Goal: Task Accomplishment & Management: Use online tool/utility

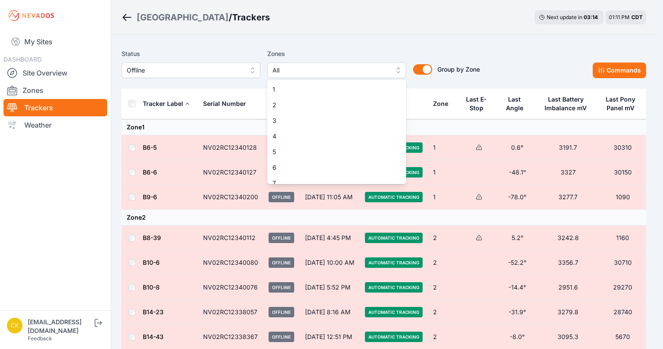
click at [344, 73] on span "All" at bounding box center [330, 70] width 116 height 10
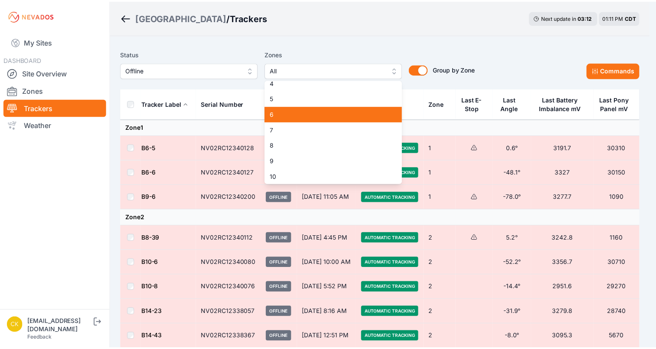
scroll to position [60, 0]
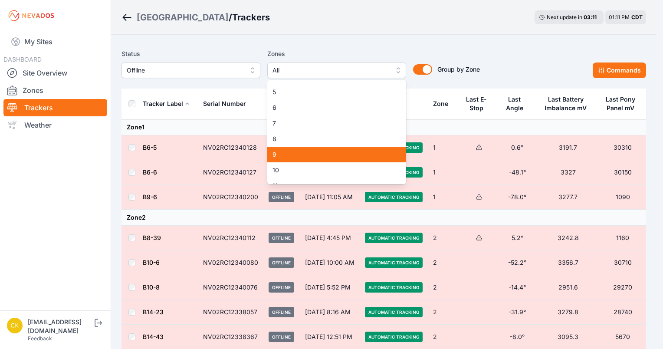
click at [305, 149] on div "9" at bounding box center [336, 155] width 139 height 16
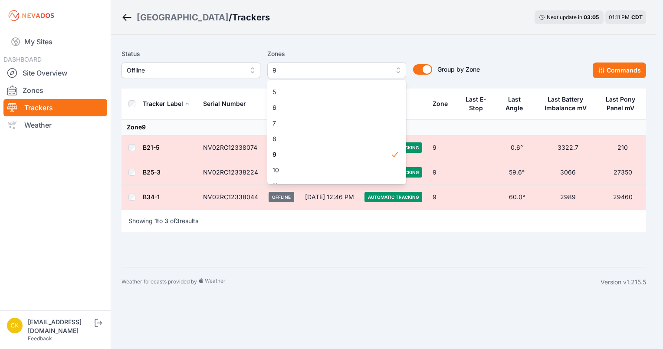
click at [167, 70] on div "Status Offline Zones 9 1 2 3 4 5 6 7 8 9 10 11 12 13 14 15 Group by Zone Group …" at bounding box center [300, 64] width 358 height 30
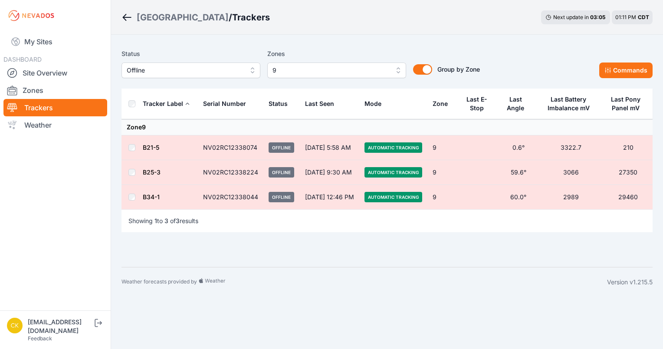
click at [167, 70] on span "Offline" at bounding box center [185, 70] width 116 height 10
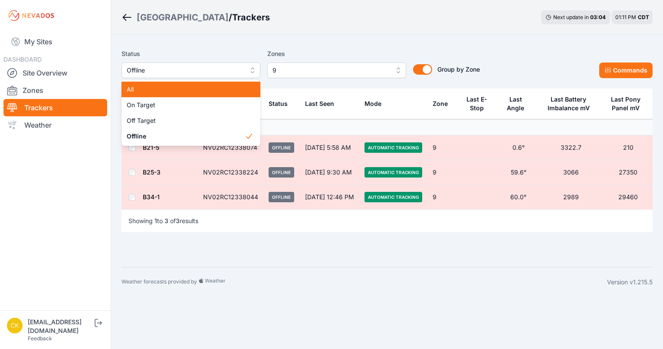
click at [161, 85] on span "All" at bounding box center [186, 89] width 118 height 9
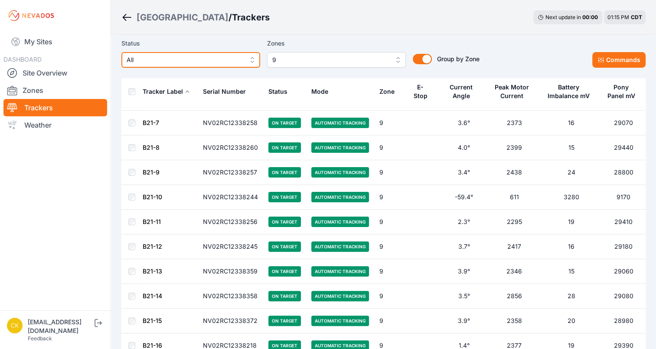
scroll to position [146, 0]
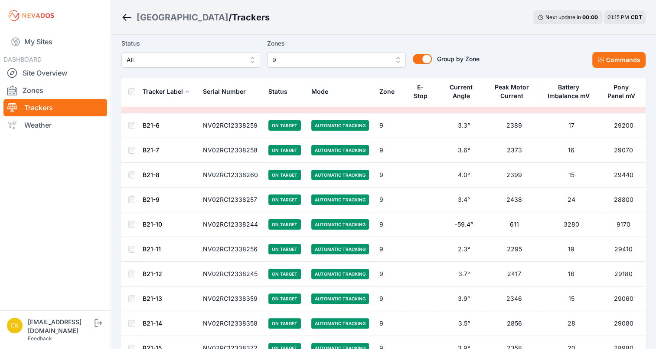
click at [183, 228] on td "B21-10" at bounding box center [170, 224] width 56 height 25
click at [432, 230] on td at bounding box center [423, 224] width 33 height 25
click at [610, 60] on button "Commands" at bounding box center [619, 60] width 53 height 16
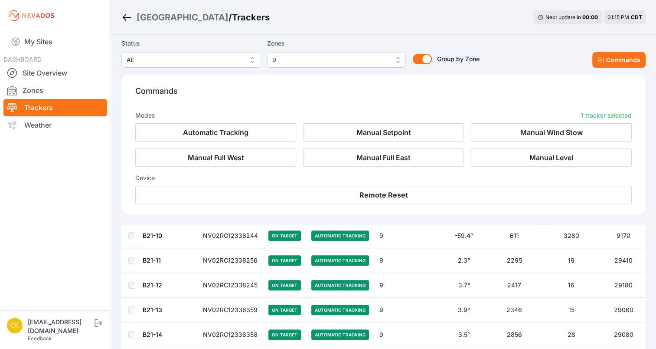
scroll to position [292, 0]
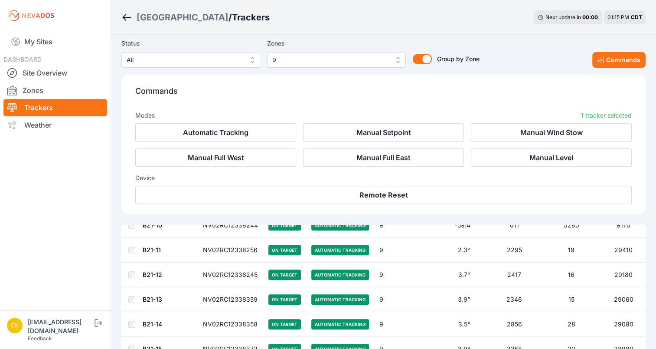
click at [198, 270] on td "NV02RC12338245" at bounding box center [231, 274] width 66 height 25
click at [613, 62] on button "Commands" at bounding box center [619, 60] width 53 height 16
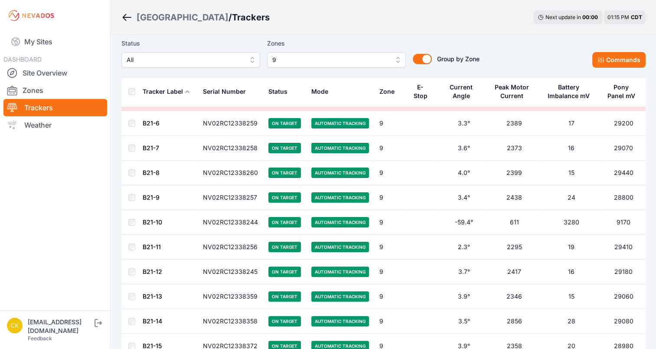
scroll to position [146, 0]
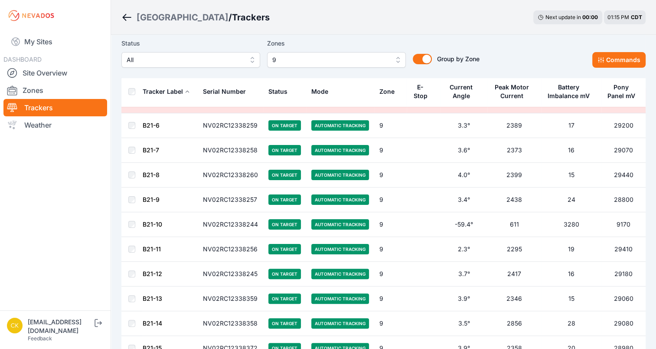
click at [152, 223] on link "B21-10" at bounding box center [153, 223] width 20 height 7
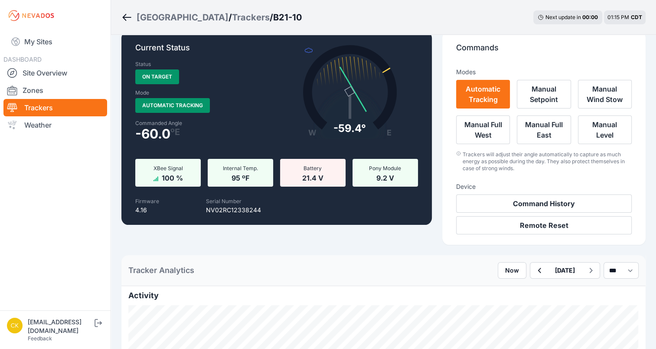
scroll to position [7, 0]
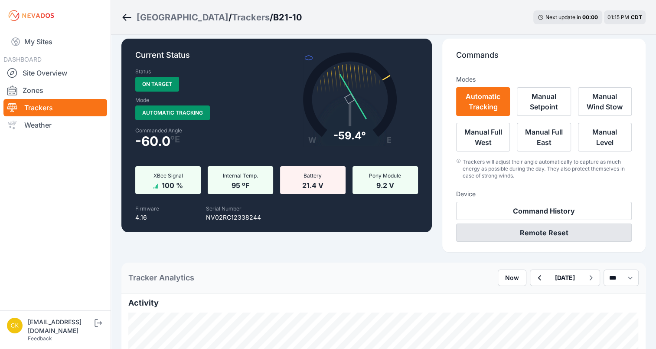
click at [497, 234] on button "Remote Reset" at bounding box center [544, 232] width 176 height 18
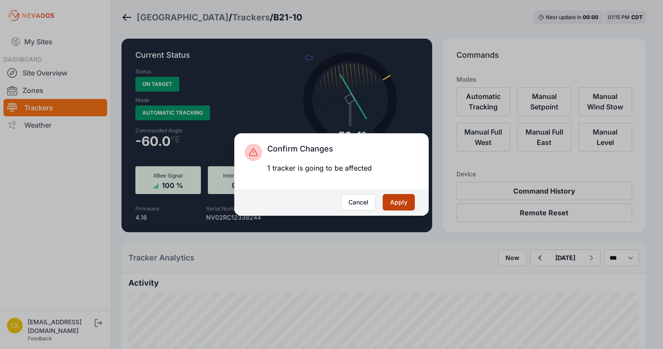
click at [404, 203] on button "Apply" at bounding box center [399, 202] width 32 height 16
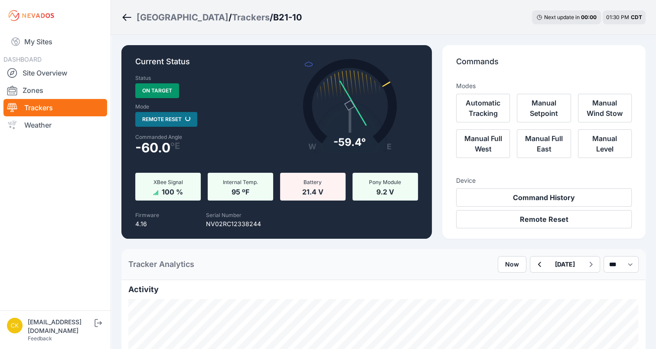
click at [127, 21] on icon "Breadcrumb" at bounding box center [126, 17] width 11 height 10
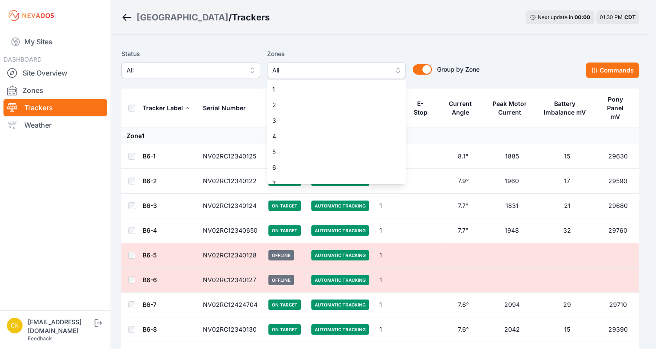
click at [328, 73] on span "All" at bounding box center [330, 70] width 116 height 10
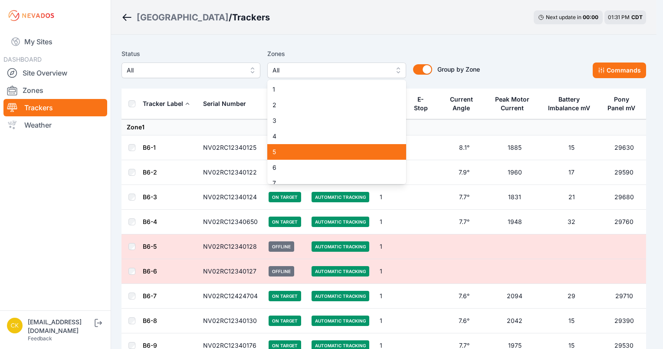
click at [305, 157] on div "5" at bounding box center [336, 152] width 139 height 16
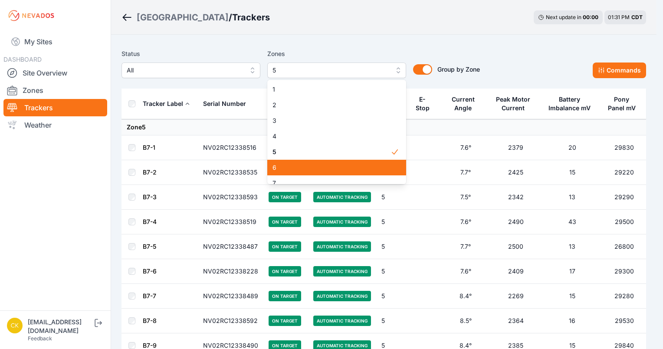
click at [299, 166] on span "6" at bounding box center [331, 167] width 118 height 9
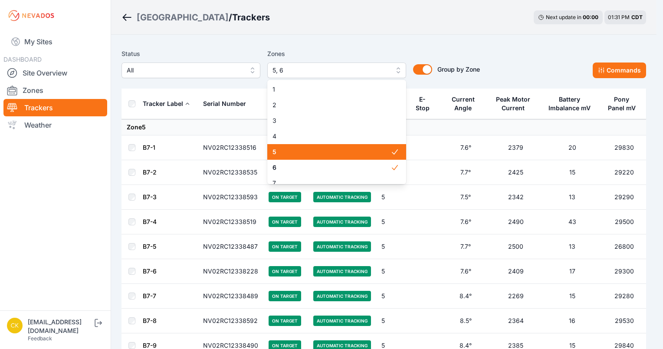
click at [309, 151] on span "5" at bounding box center [331, 152] width 118 height 9
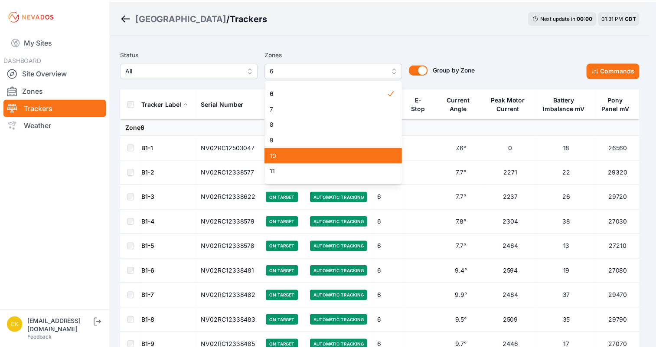
scroll to position [75, 0]
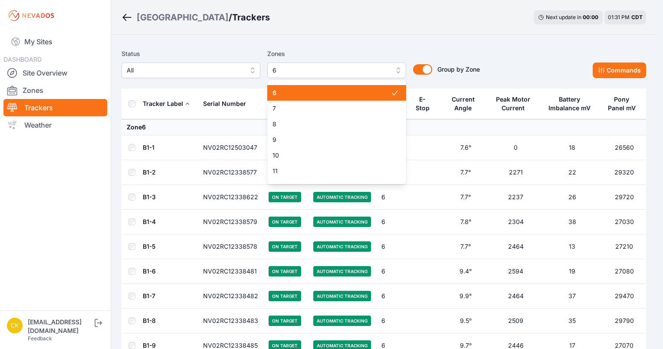
click at [328, 99] on div "6" at bounding box center [336, 93] width 139 height 16
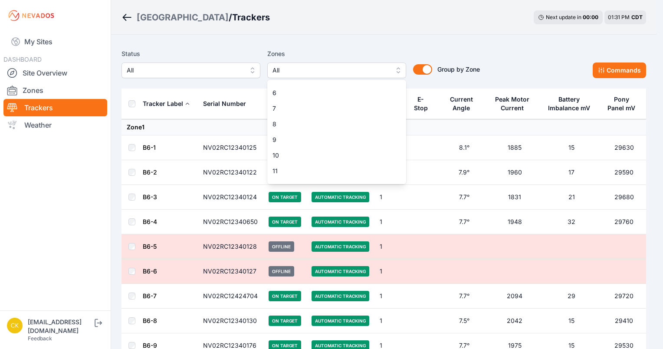
click at [501, 74] on div "Status All Zones All 1 2 3 4 5 6 7 8 9 10 11 12 13 14 15 Group by Zone Group by…" at bounding box center [383, 64] width 525 height 30
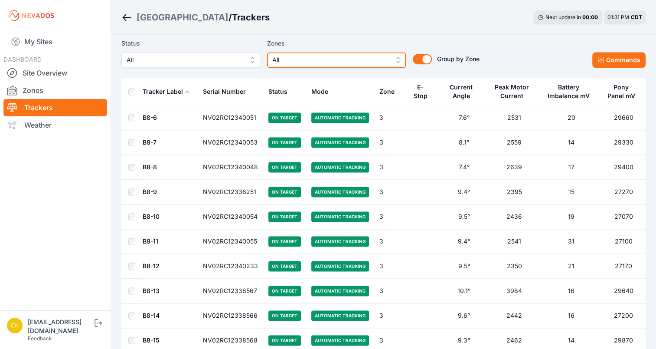
scroll to position [4846, 0]
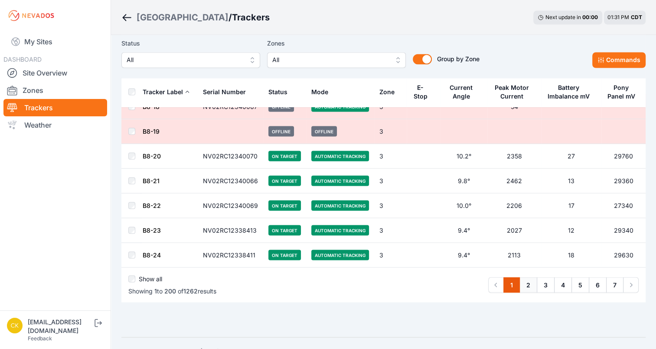
click at [531, 277] on link "2" at bounding box center [529, 285] width 18 height 16
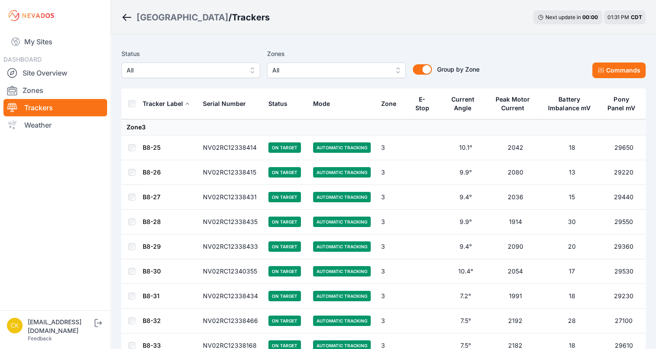
scroll to position [4846, 0]
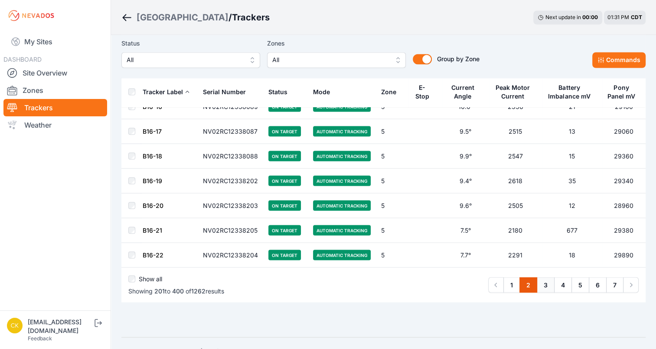
click at [545, 277] on link "3" at bounding box center [546, 285] width 18 height 16
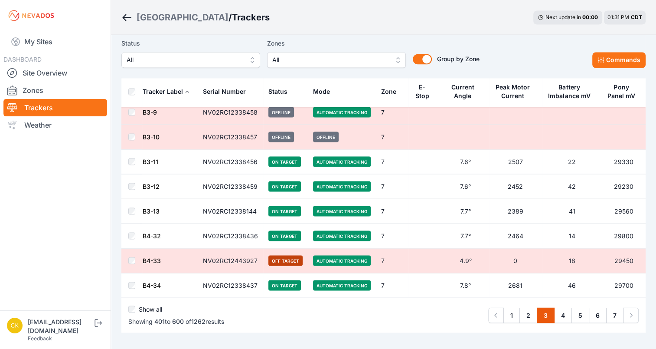
scroll to position [4846, 0]
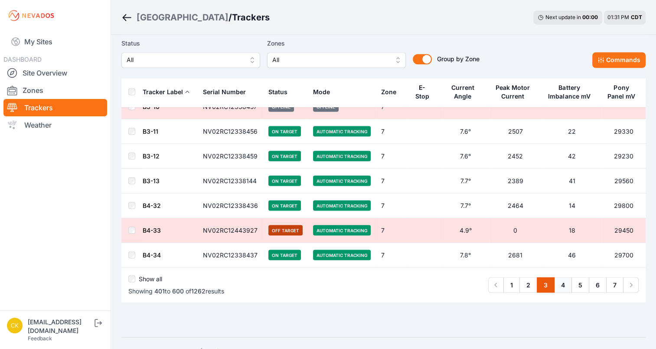
click at [564, 277] on link "4" at bounding box center [563, 285] width 18 height 16
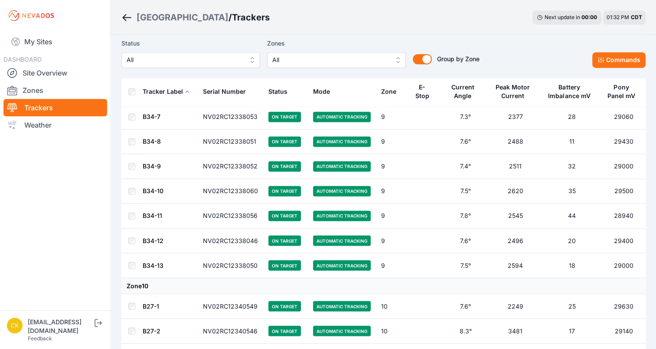
scroll to position [4862, 0]
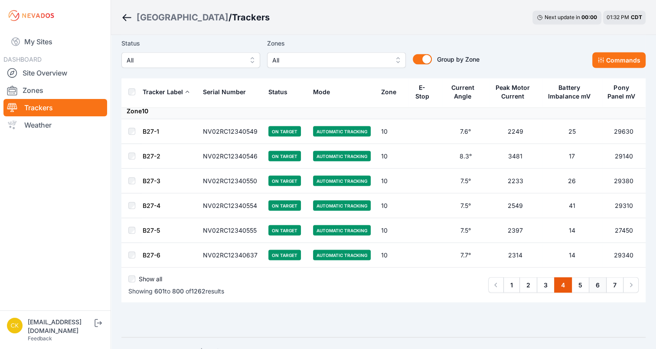
click at [591, 277] on link "6" at bounding box center [598, 285] width 18 height 16
click at [582, 277] on link "5" at bounding box center [581, 285] width 18 height 16
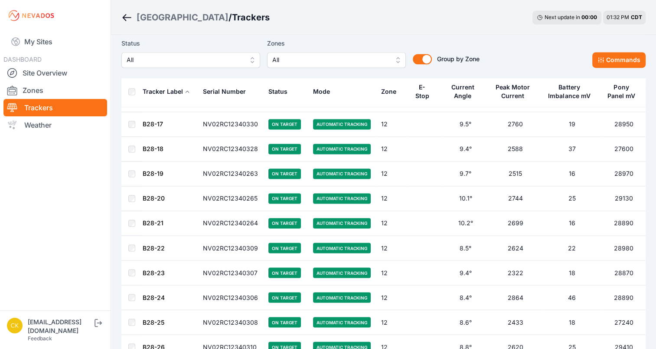
scroll to position [4846, 0]
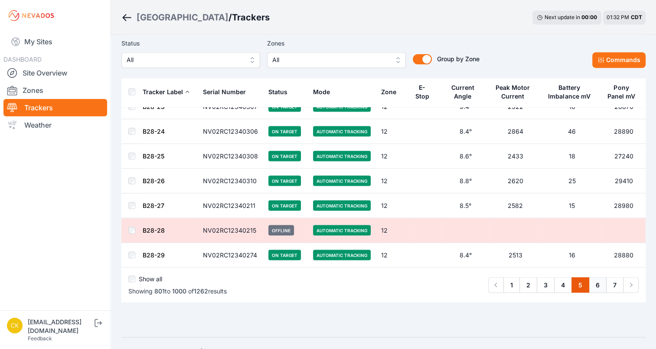
click at [592, 277] on link "6" at bounding box center [598, 285] width 18 height 16
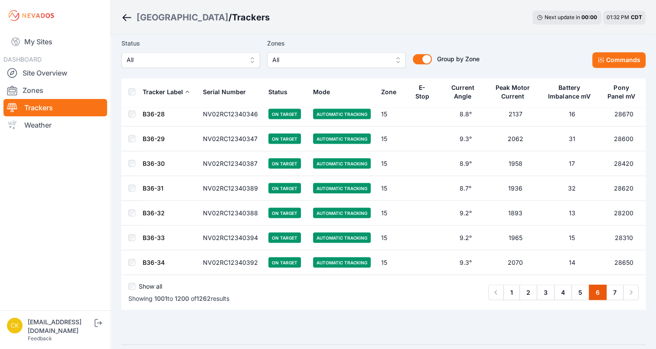
scroll to position [4862, 0]
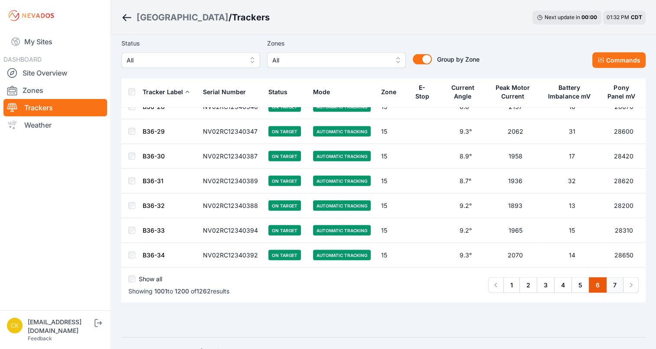
click at [611, 277] on link "7" at bounding box center [615, 285] width 17 height 16
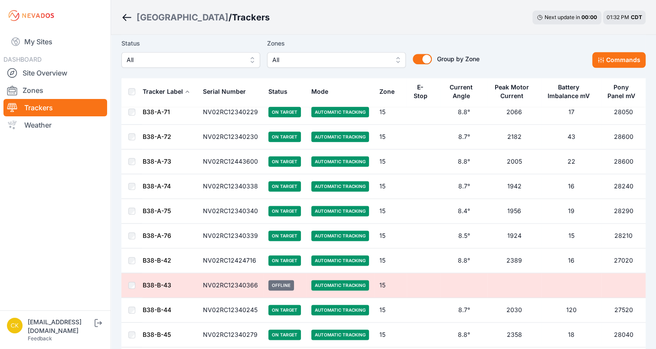
scroll to position [1414, 0]
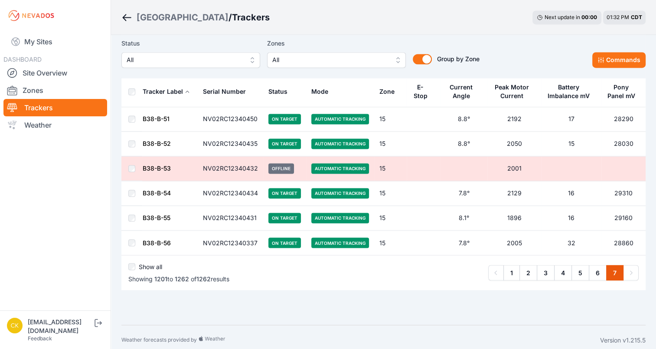
click at [135, 262] on div "Show all" at bounding box center [178, 268] width 101 height 12
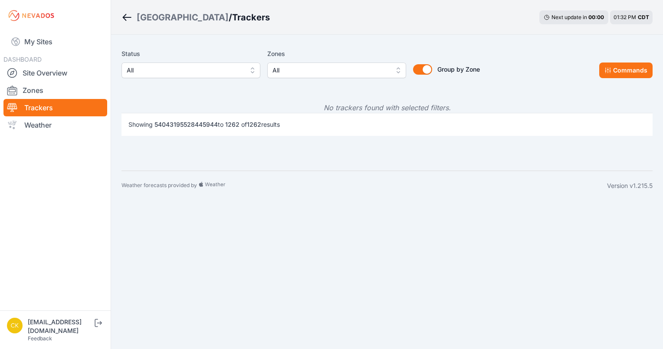
click at [321, 70] on span "All" at bounding box center [330, 70] width 116 height 10
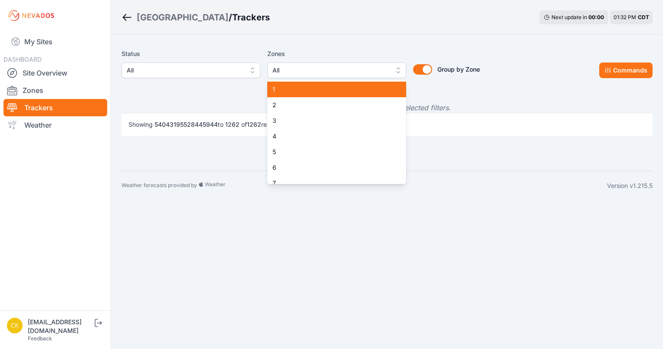
click at [301, 89] on span "1" at bounding box center [331, 89] width 118 height 9
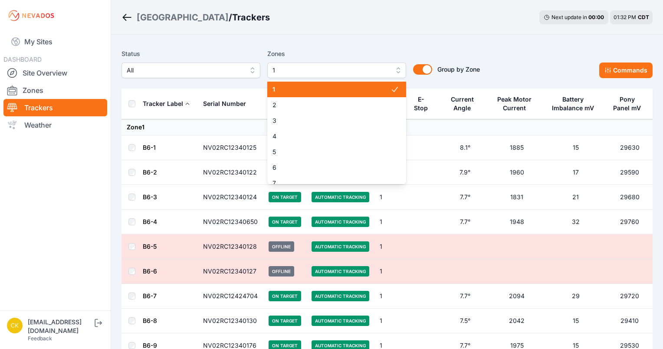
click at [342, 87] on span "1" at bounding box center [331, 89] width 118 height 9
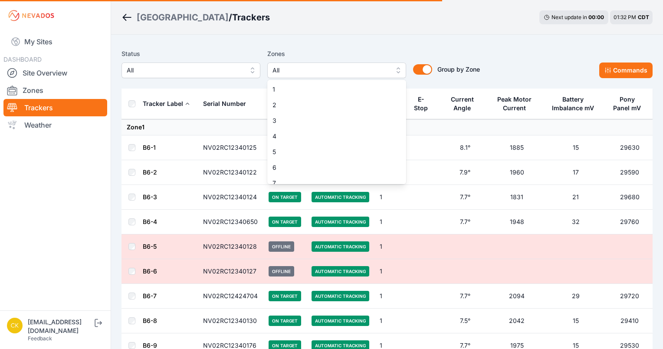
click at [419, 72] on div "Status All Zones All 1 2 3 4 5 6 7 8 9 10 11 12 13 14 15 Group by Zone Group by…" at bounding box center [300, 64] width 358 height 30
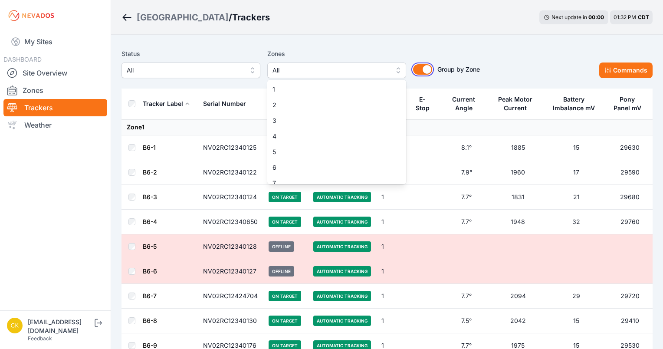
click at [423, 70] on button "Group by Zone" at bounding box center [422, 69] width 19 height 10
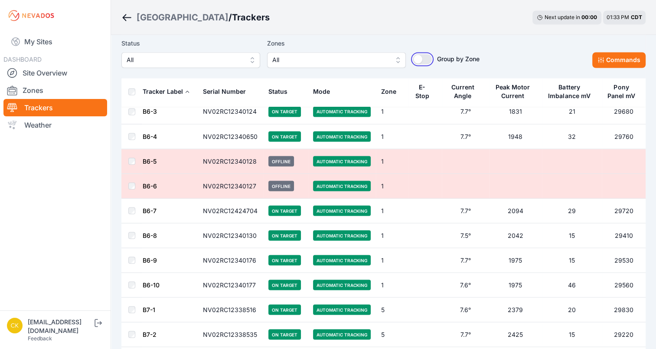
scroll to position [4794, 0]
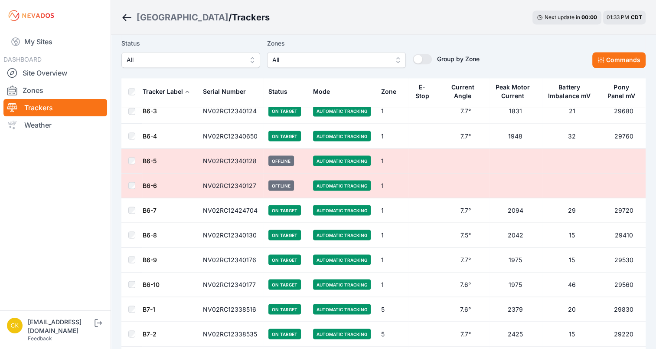
click at [148, 181] on link "B6-6" at bounding box center [150, 184] width 14 height 7
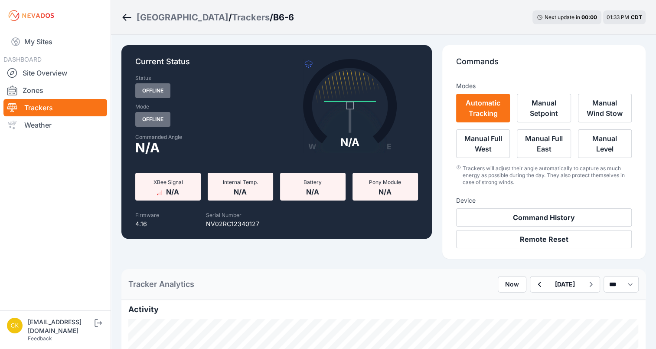
click at [128, 15] on icon "Breadcrumb" at bounding box center [126, 17] width 11 height 10
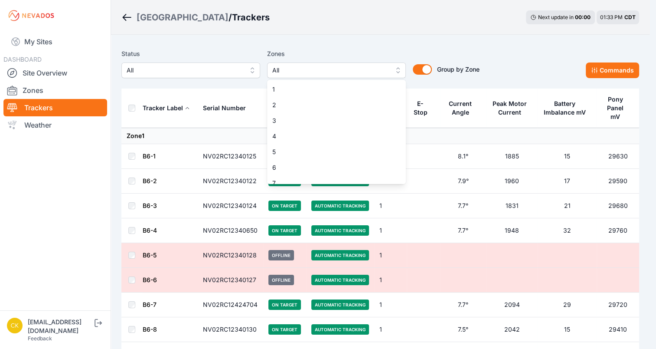
click at [312, 70] on span "All" at bounding box center [330, 70] width 116 height 10
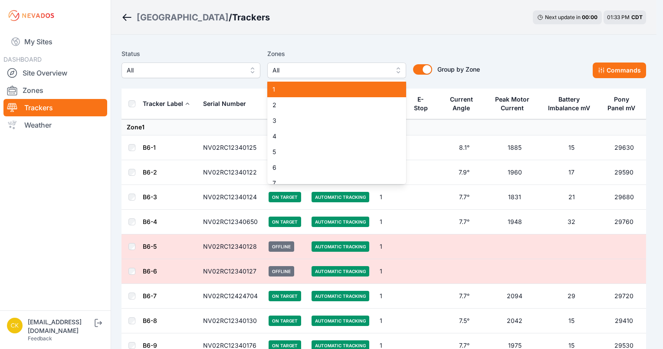
click at [303, 93] on span "1" at bounding box center [331, 89] width 118 height 9
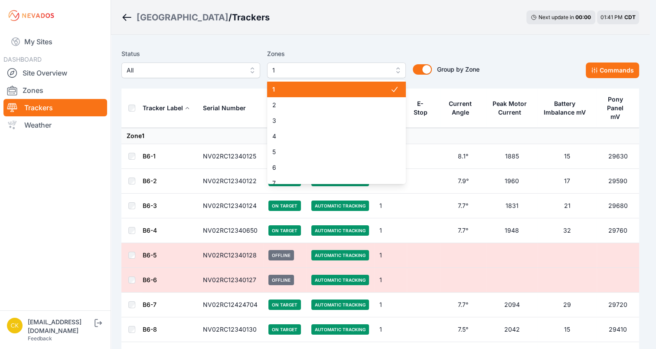
click at [339, 65] on span "1" at bounding box center [330, 70] width 116 height 10
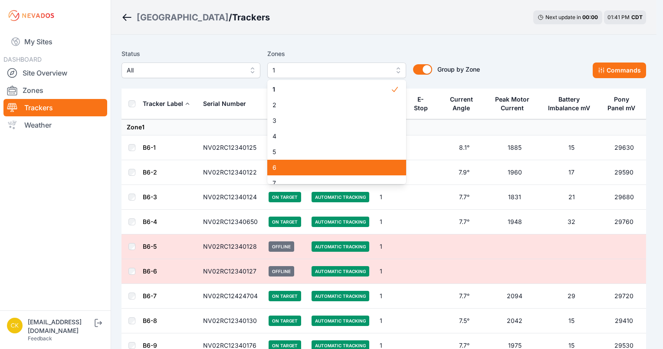
scroll to position [81, 0]
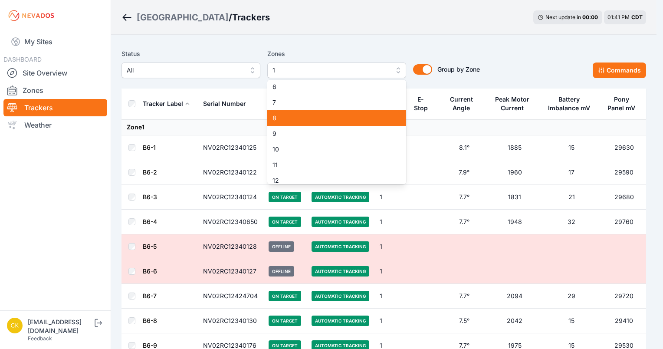
click at [295, 123] on div "8" at bounding box center [336, 118] width 139 height 16
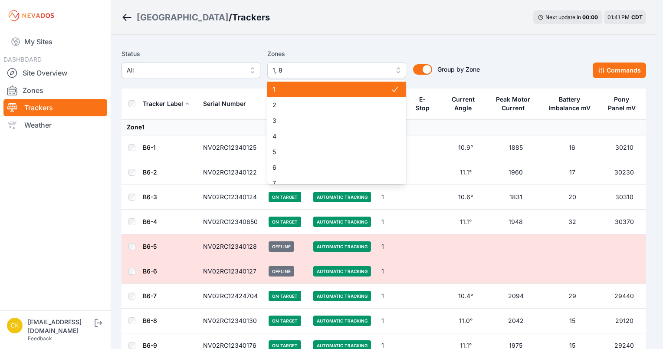
click at [318, 83] on div "1" at bounding box center [336, 90] width 139 height 16
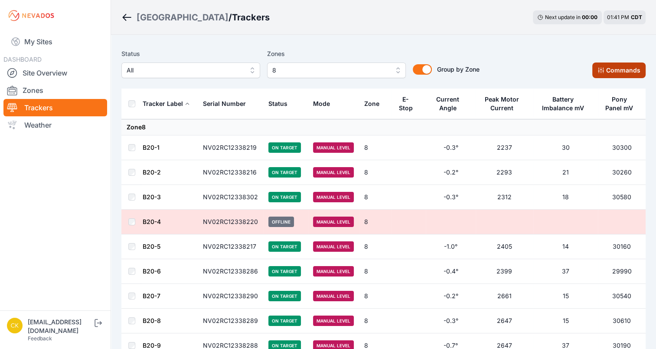
click at [614, 64] on button "Commands" at bounding box center [619, 70] width 53 height 16
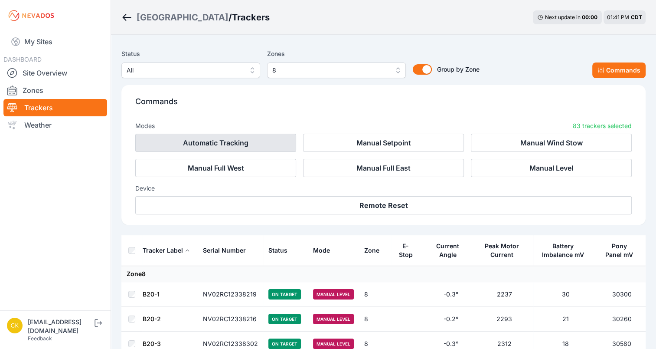
click at [226, 138] on button "Automatic Tracking" at bounding box center [215, 143] width 161 height 18
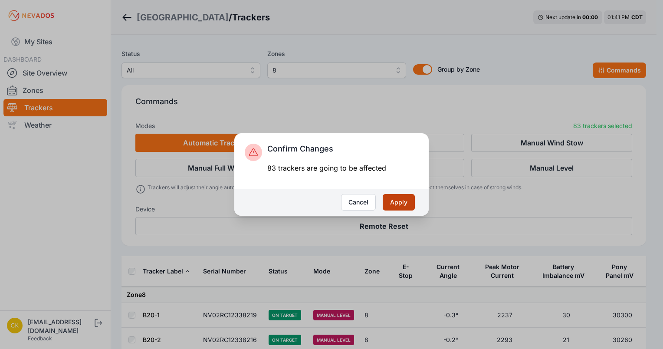
click at [404, 199] on button "Apply" at bounding box center [399, 202] width 32 height 16
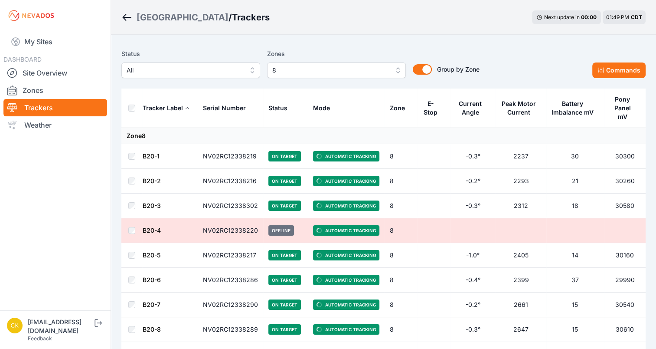
click at [295, 74] on span "8" at bounding box center [330, 70] width 116 height 10
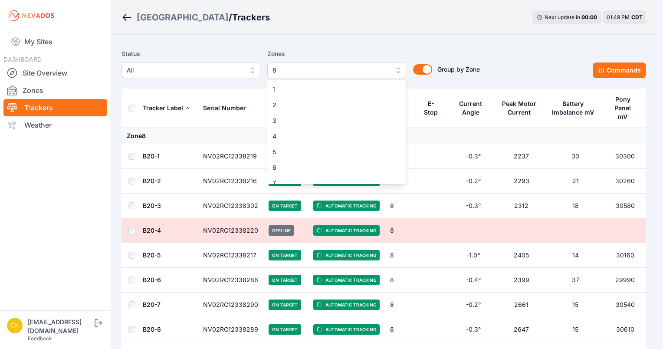
scroll to position [23, 0]
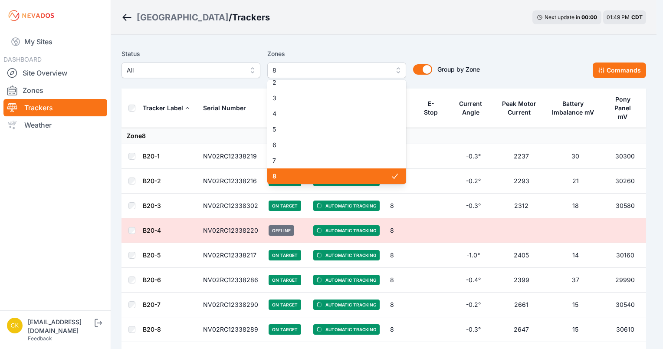
click at [281, 179] on span "8" at bounding box center [331, 176] width 118 height 9
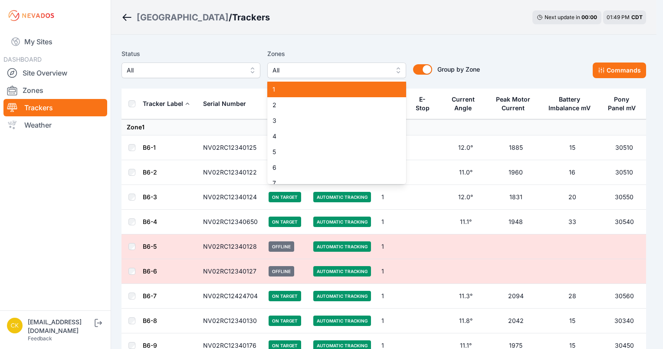
click at [313, 90] on span "1" at bounding box center [331, 89] width 118 height 9
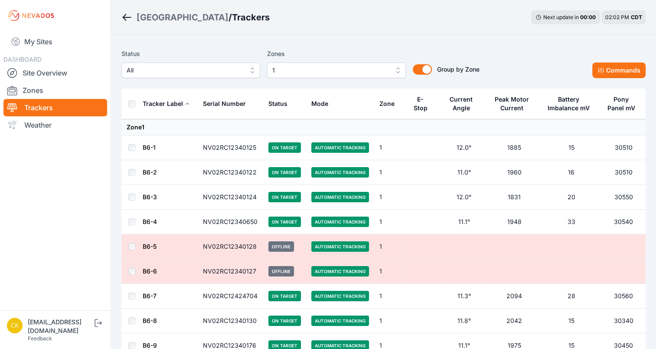
click at [318, 72] on span "1" at bounding box center [330, 70] width 116 height 10
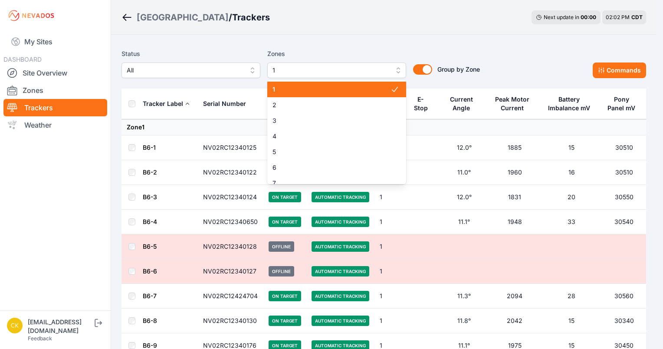
click at [325, 92] on span "1" at bounding box center [331, 89] width 118 height 9
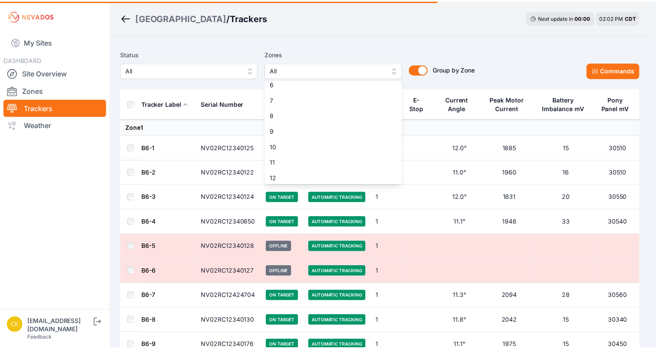
scroll to position [134, 0]
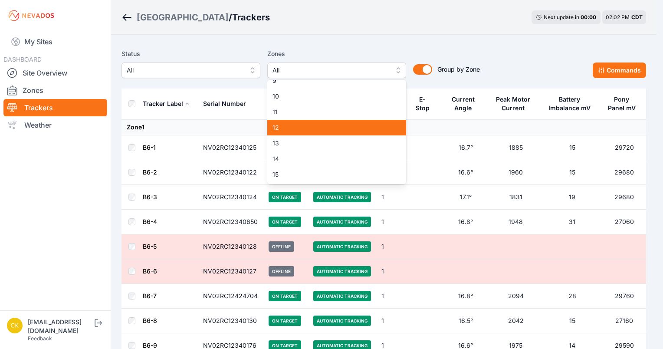
click at [301, 131] on span "12" at bounding box center [331, 127] width 118 height 9
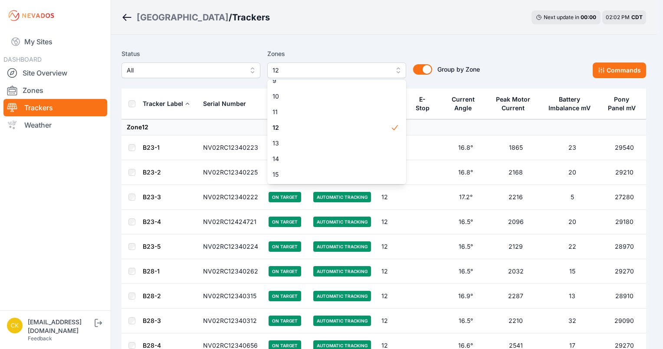
click at [153, 86] on div "Status All Zones 12 1 2 3 4 5 6 7 8 9 10 11 12 13 14 15 Group by Zone Group by …" at bounding box center [383, 66] width 525 height 43
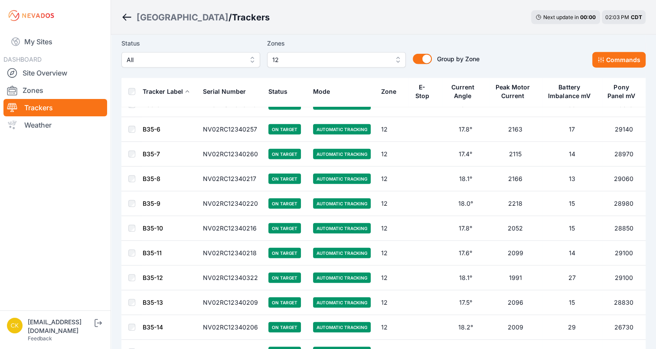
scroll to position [2116, 0]
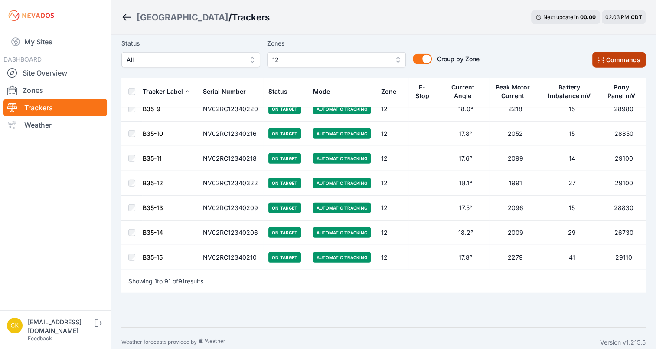
click at [630, 60] on button "Commands" at bounding box center [619, 60] width 53 height 16
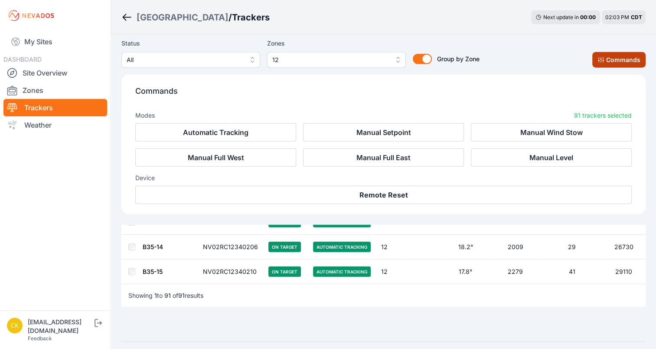
scroll to position [2262, 0]
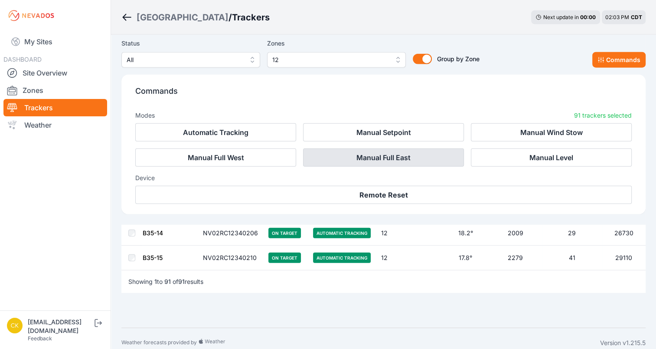
click at [333, 157] on button "Manual Full East" at bounding box center [383, 157] width 161 height 18
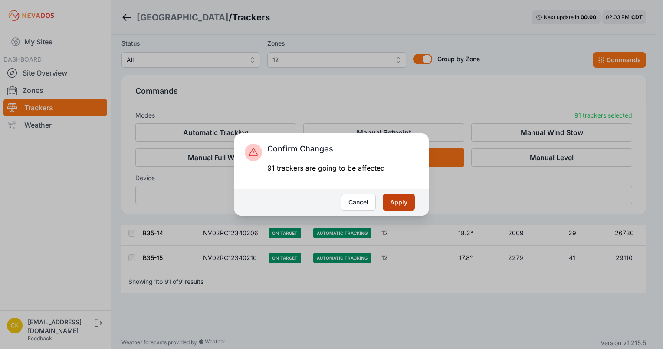
click at [405, 204] on button "Apply" at bounding box center [399, 202] width 32 height 16
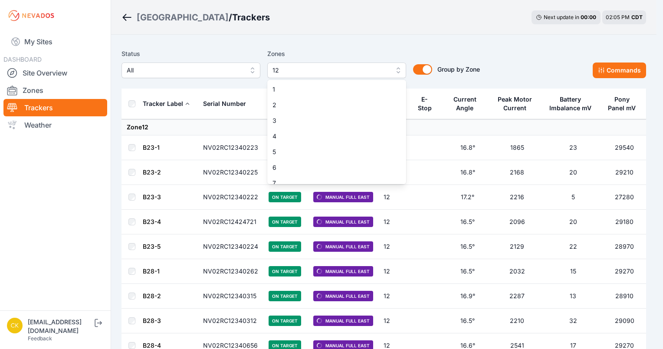
click at [356, 69] on span "12" at bounding box center [330, 70] width 116 height 10
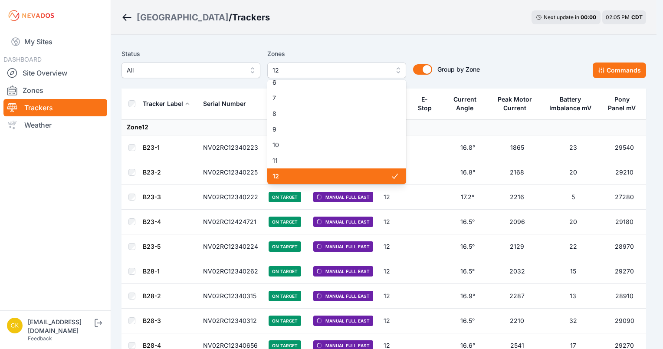
click at [324, 174] on span "12" at bounding box center [331, 176] width 118 height 9
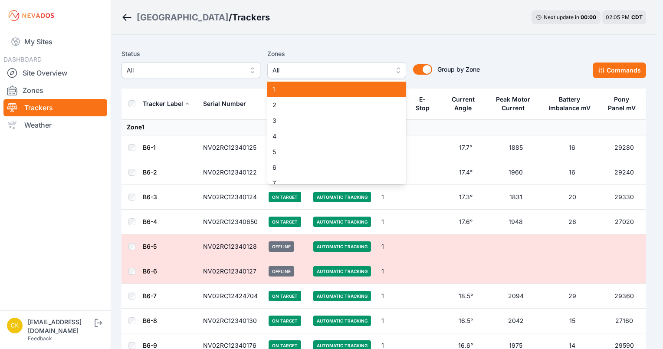
click at [335, 92] on span "1" at bounding box center [331, 89] width 118 height 9
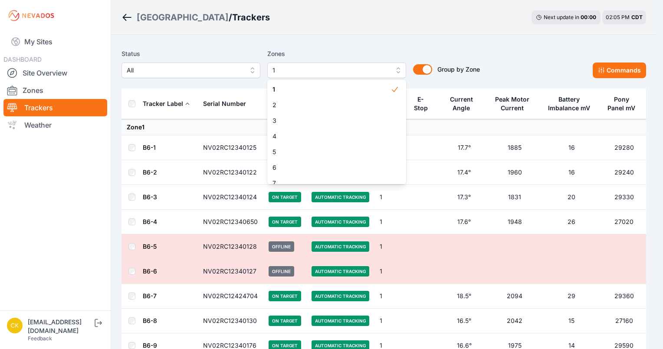
click at [468, 47] on div "Status All Zones 1 1 2 3 4 5 6 7 8 9 10 11 12 13 14 15 Group by Zone Group by Z…" at bounding box center [383, 66] width 525 height 43
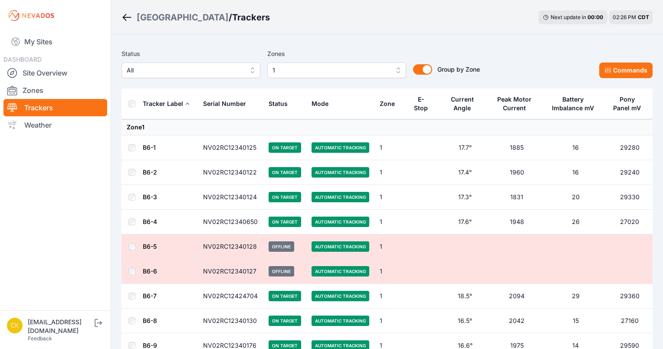
click at [338, 67] on span "1" at bounding box center [330, 70] width 116 height 10
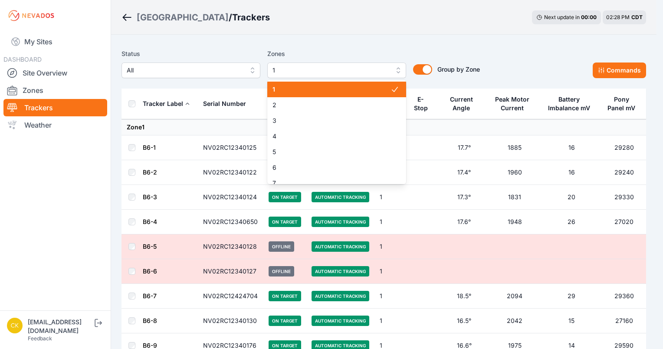
click at [333, 93] on span "1" at bounding box center [331, 89] width 118 height 9
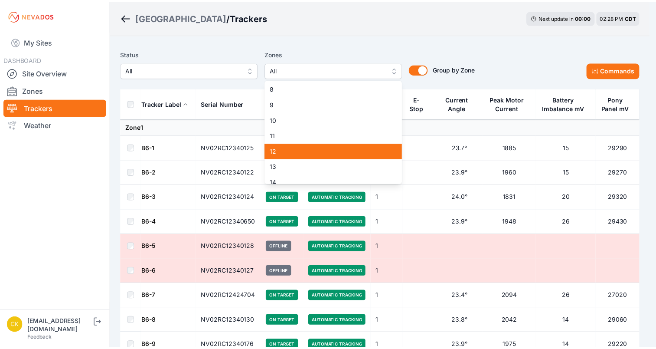
scroll to position [114, 0]
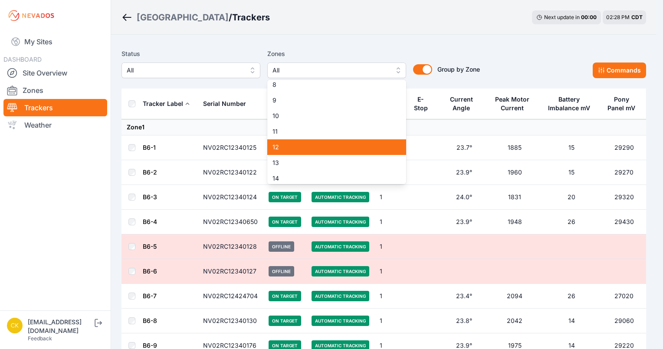
click at [293, 149] on span "12" at bounding box center [331, 147] width 118 height 9
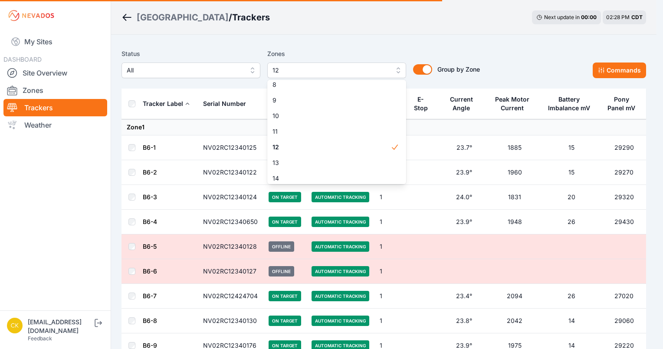
click at [309, 49] on div "Zones 12 1 2 3 4 5 6 7 8 9 10 11 12 13 14 15" at bounding box center [336, 64] width 139 height 30
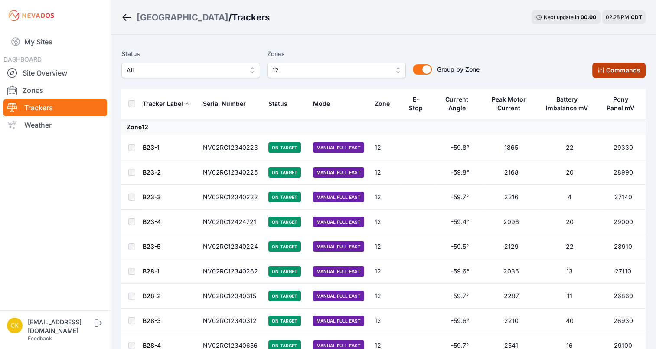
click at [605, 75] on button "Commands" at bounding box center [619, 70] width 53 height 16
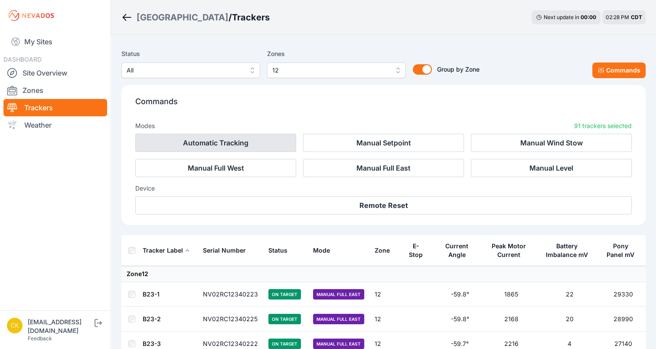
click at [219, 147] on button "Automatic Tracking" at bounding box center [215, 143] width 161 height 18
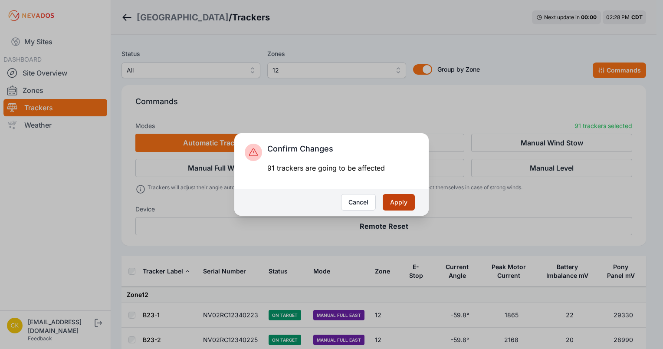
click at [406, 201] on button "Apply" at bounding box center [399, 202] width 32 height 16
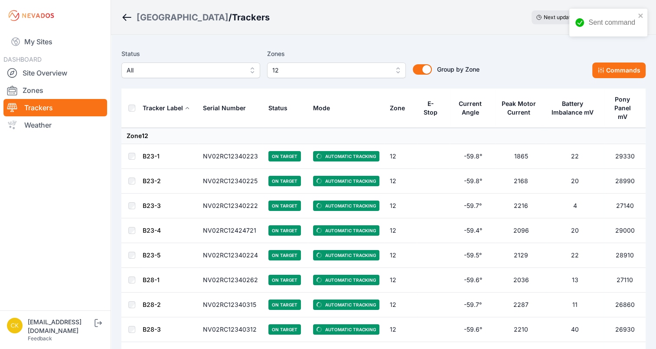
click at [310, 67] on span "12" at bounding box center [330, 70] width 116 height 10
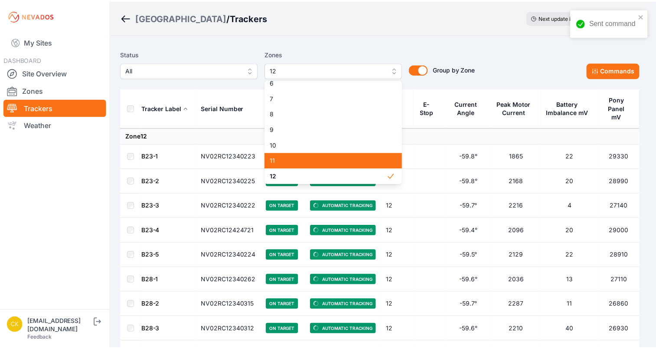
scroll to position [134, 0]
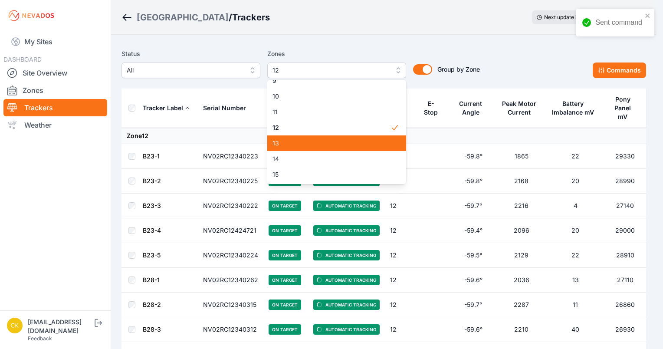
click at [303, 149] on div "13" at bounding box center [336, 143] width 139 height 16
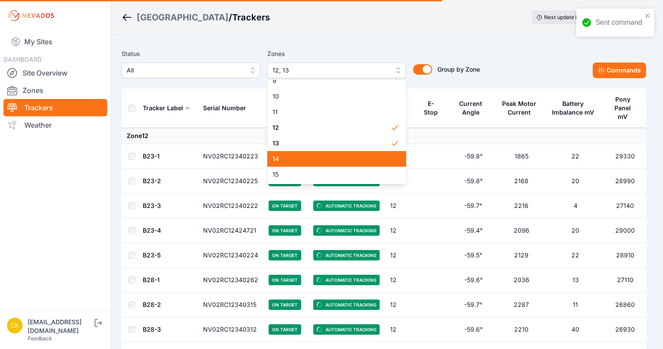
click at [302, 156] on span "14" at bounding box center [331, 158] width 118 height 9
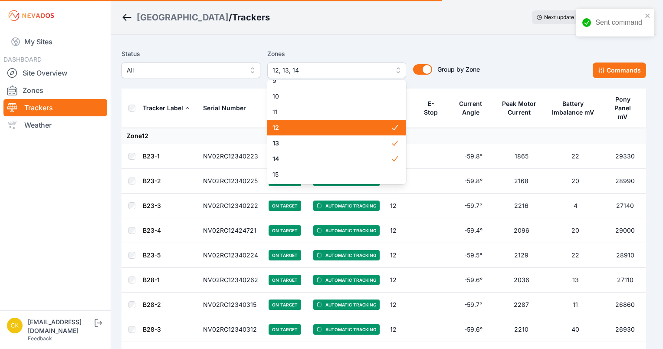
click at [308, 132] on div "12" at bounding box center [336, 128] width 139 height 16
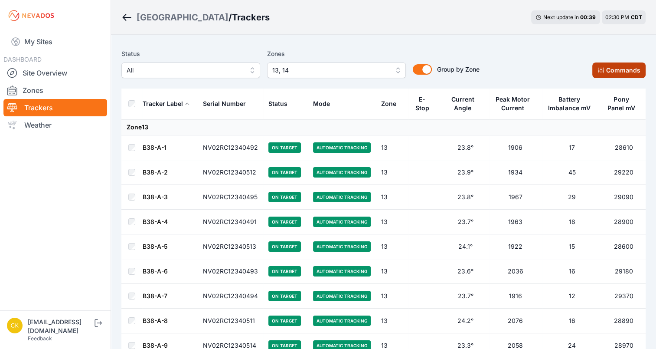
click at [627, 69] on button "Commands" at bounding box center [619, 70] width 53 height 16
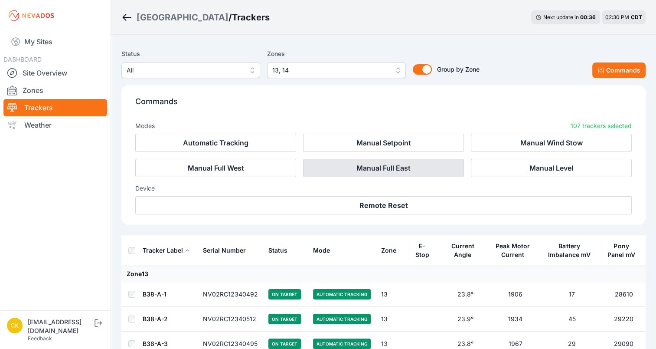
click at [341, 169] on button "Manual Full East" at bounding box center [383, 168] width 161 height 18
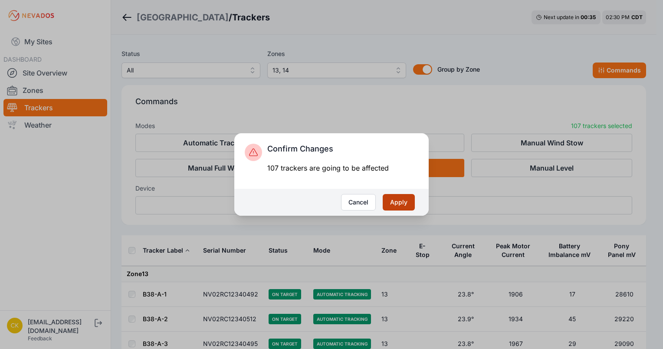
click at [406, 203] on button "Apply" at bounding box center [399, 202] width 32 height 16
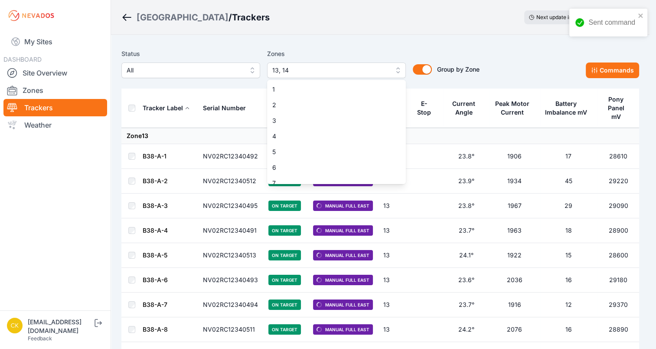
click at [372, 73] on span "13, 14" at bounding box center [330, 70] width 116 height 10
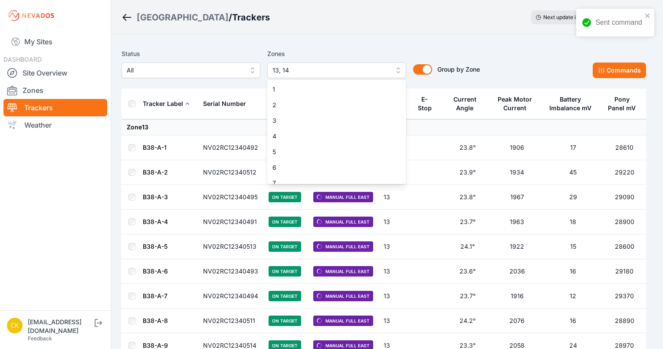
scroll to position [101, 0]
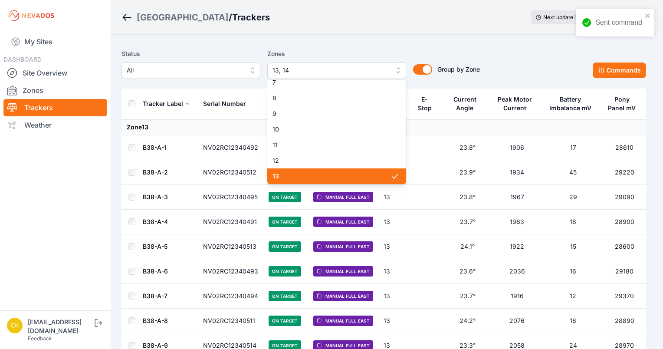
click at [345, 169] on div "13" at bounding box center [336, 176] width 139 height 16
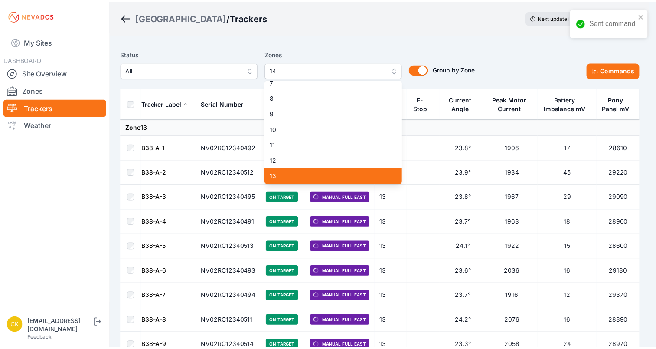
scroll to position [134, 0]
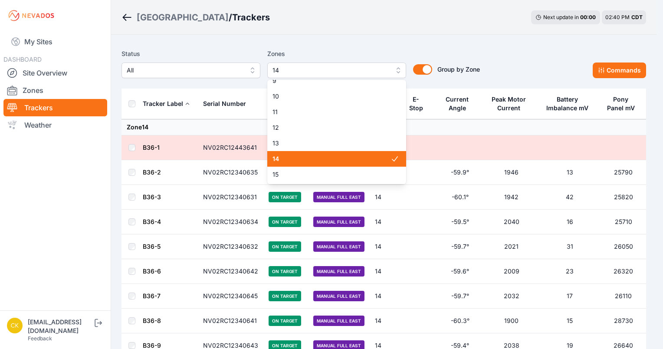
click at [347, 163] on span "14" at bounding box center [331, 158] width 118 height 9
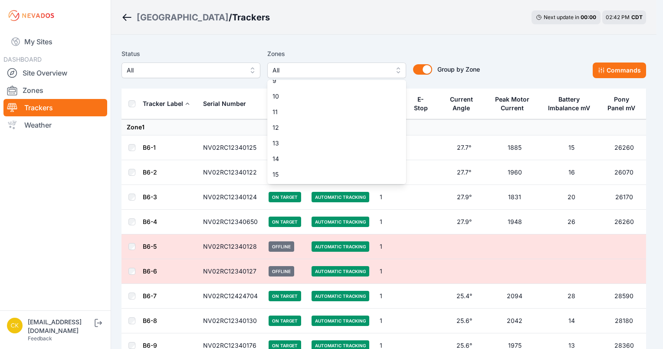
click at [245, 51] on div "Status All Zones All 1 2 3 4 5 6 7 8 9 10 11 12 13 14 15 Group by Zone Group by…" at bounding box center [300, 64] width 358 height 30
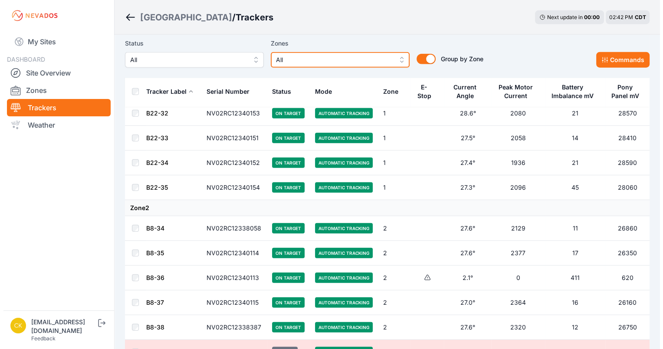
scroll to position [2260, 0]
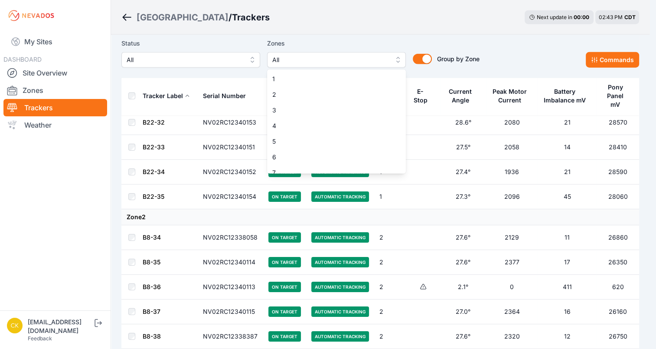
click at [335, 61] on span "All" at bounding box center [330, 60] width 116 height 10
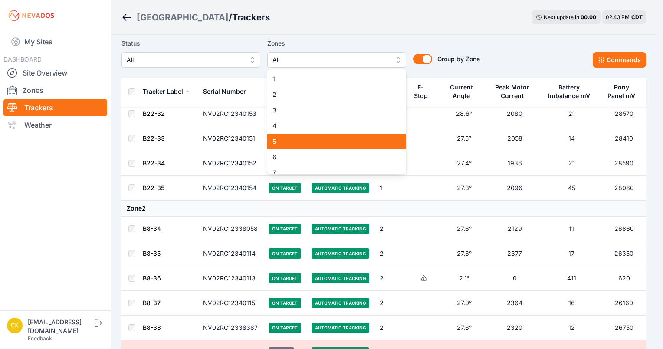
scroll to position [134, 0]
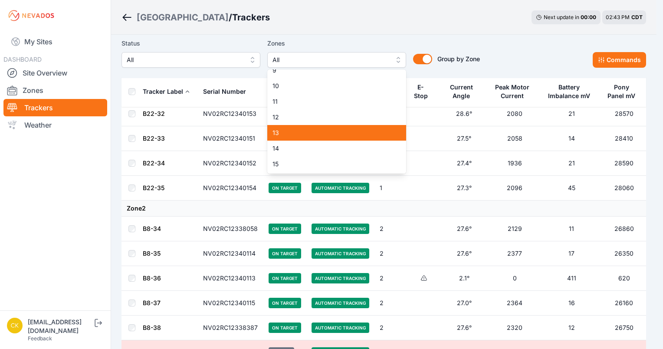
click at [321, 133] on span "13" at bounding box center [331, 132] width 118 height 9
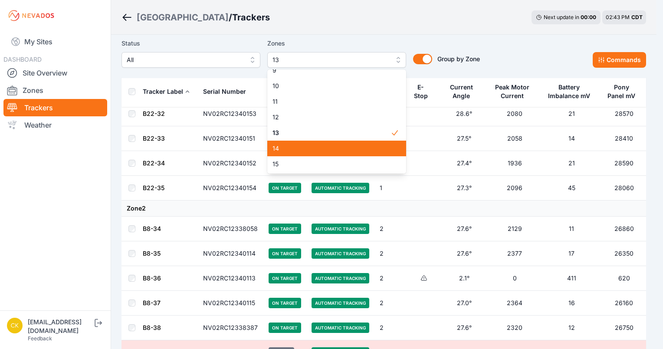
click at [315, 145] on span "14" at bounding box center [331, 148] width 118 height 9
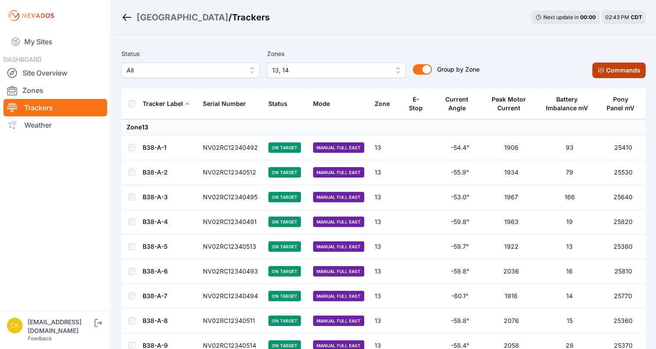
click at [601, 69] on icon at bounding box center [601, 70] width 7 height 7
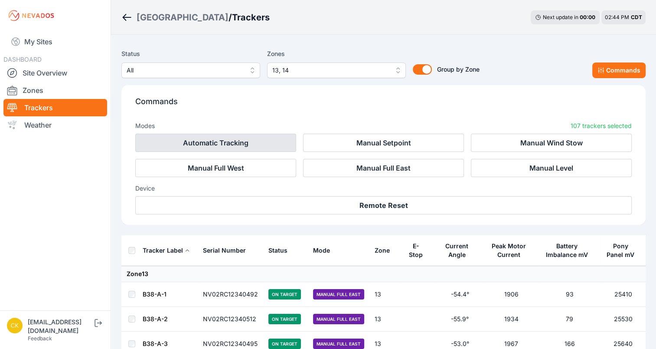
click at [245, 143] on button "Automatic Tracking" at bounding box center [215, 143] width 161 height 18
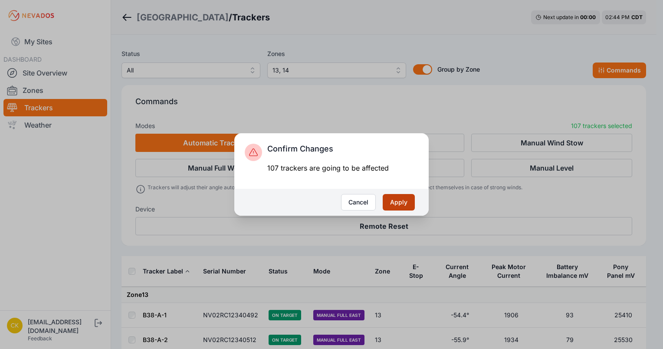
click at [399, 200] on button "Apply" at bounding box center [399, 202] width 32 height 16
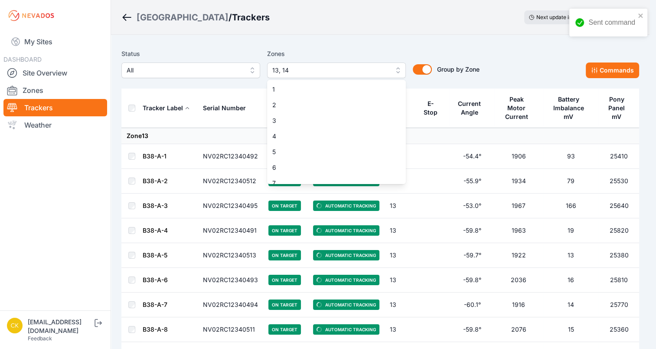
click at [312, 69] on span "13, 14" at bounding box center [330, 70] width 116 height 10
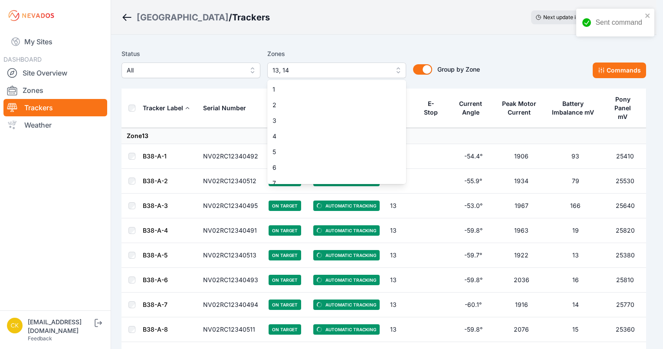
scroll to position [101, 0]
